Goal: Find contact information: Find contact information

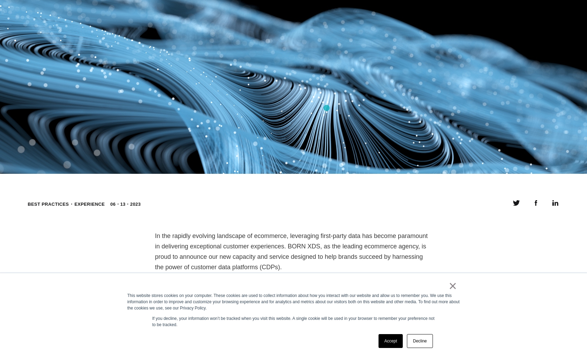
scroll to position [371, 0]
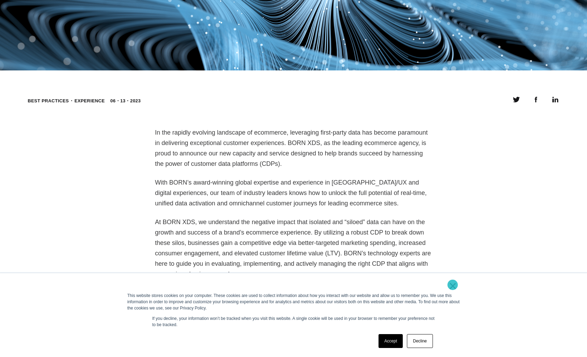
drag, startPoint x: 453, startPoint y: 284, endPoint x: 374, endPoint y: 237, distance: 92.0
click at [452, 284] on link "×" at bounding box center [453, 285] width 8 height 6
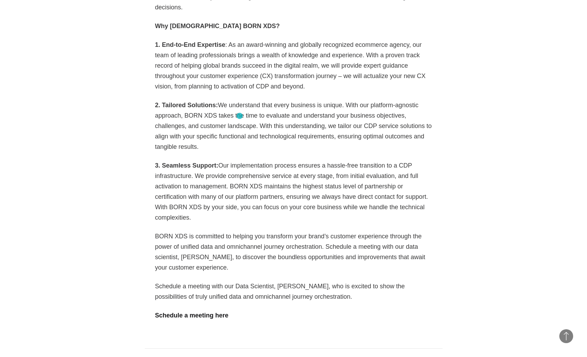
scroll to position [957, 0]
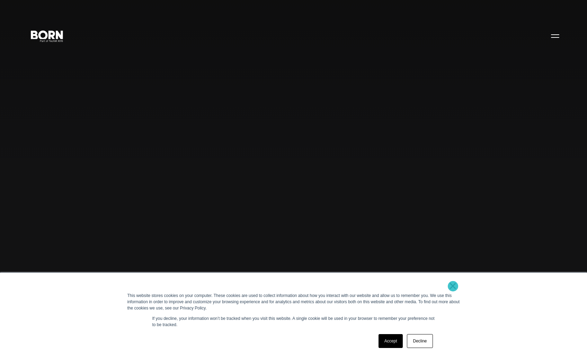
click at [453, 286] on link "×" at bounding box center [453, 285] width 8 height 6
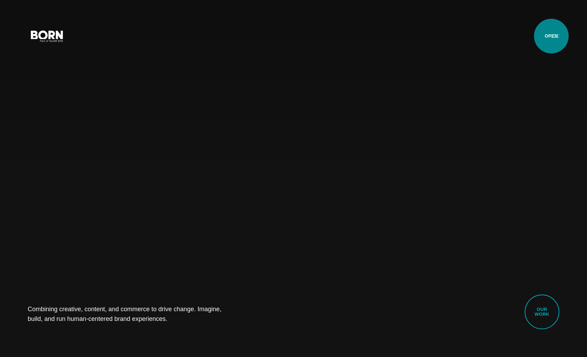
click at [555, 35] on button "Primary Menu" at bounding box center [555, 35] width 17 height 15
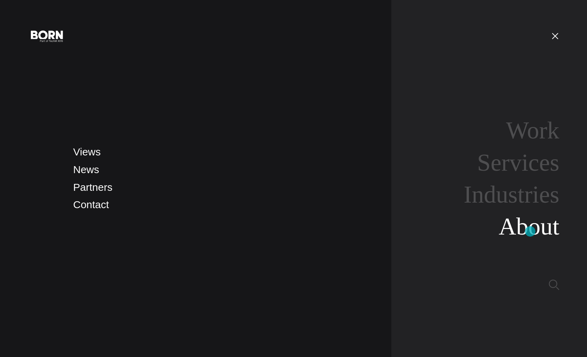
click at [530, 231] on link "About" at bounding box center [529, 226] width 61 height 27
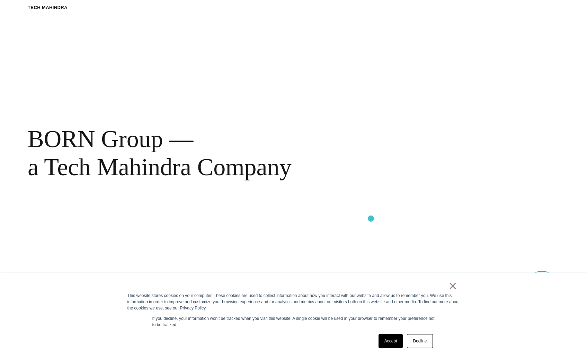
scroll to position [399, 0]
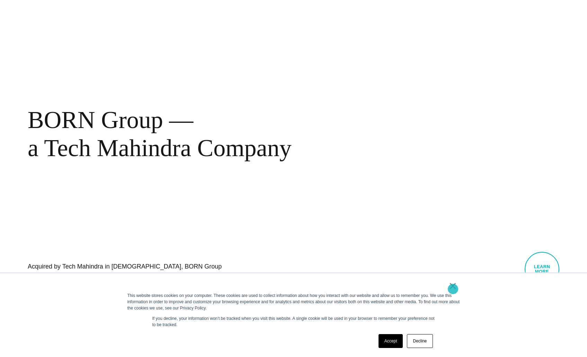
click at [453, 289] on link "×" at bounding box center [453, 285] width 8 height 6
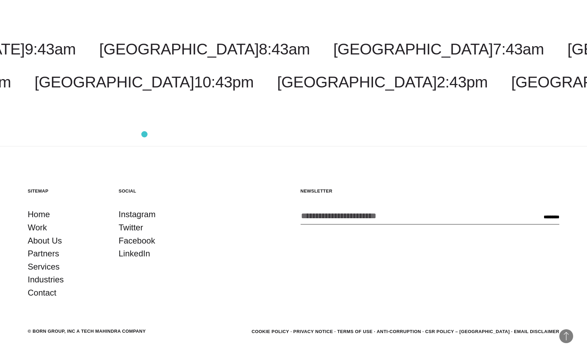
scroll to position [2727, 0]
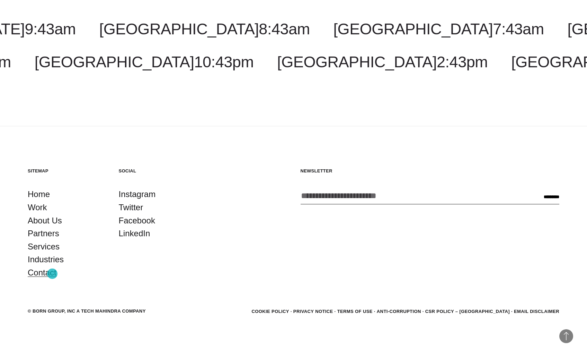
click at [52, 273] on link "Contact" at bounding box center [42, 272] width 29 height 13
